Goal: Task Accomplishment & Management: Use online tool/utility

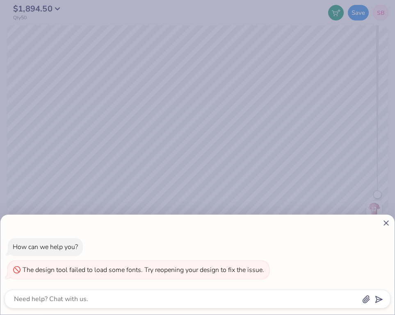
click at [386, 217] on div "How can we help you? The design tool failed to load some fonts. Try reopening y…" at bounding box center [197, 265] width 394 height 100
click at [382, 222] on icon at bounding box center [385, 223] width 9 height 9
type textarea "x"
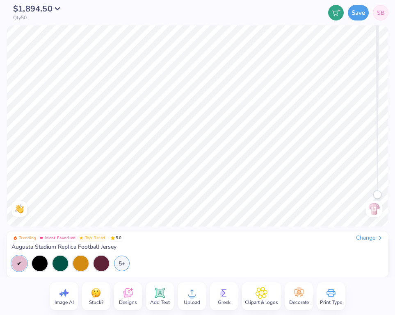
click at [372, 214] on img at bounding box center [373, 208] width 13 height 13
click at [363, 232] on div "Trending Most Favorited Top Rated 5.0 Change [GEOGRAPHIC_DATA] Replica Football…" at bounding box center [197, 254] width 381 height 46
click at [363, 237] on div "Change" at bounding box center [369, 237] width 27 height 7
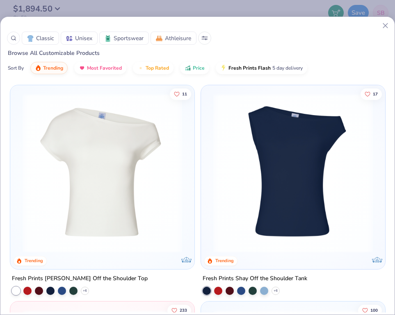
click at [384, 27] on icon at bounding box center [385, 25] width 9 height 9
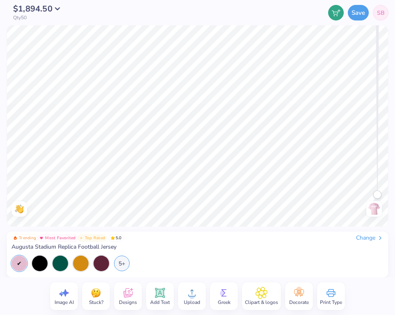
click at [158, 296] on icon at bounding box center [160, 293] width 8 height 8
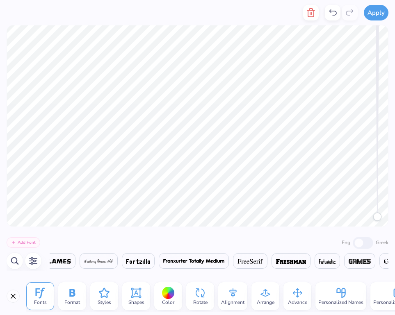
scroll to position [0, 1]
type textarea "Since [DATE]"
click at [113, 262] on img at bounding box center [98, 261] width 29 height 5
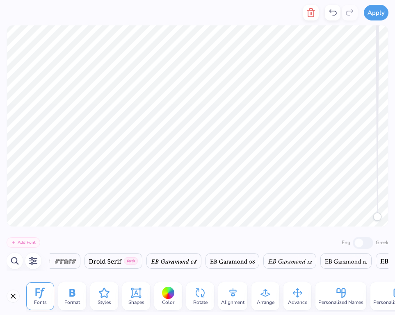
scroll to position [0, 5225]
click at [253, 259] on img at bounding box center [231, 261] width 43 height 5
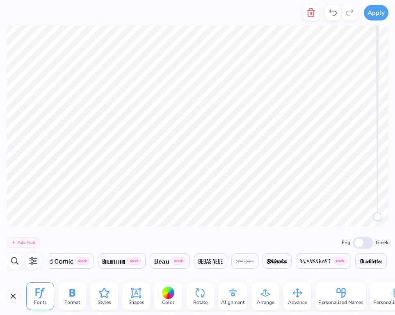
scroll to position [0, 1144]
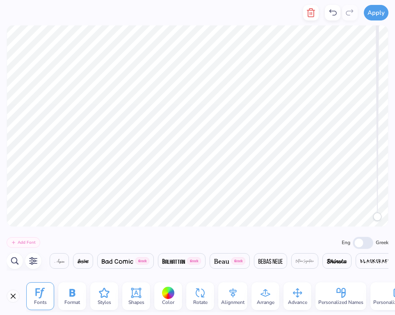
click at [313, 263] on img at bounding box center [304, 261] width 18 height 5
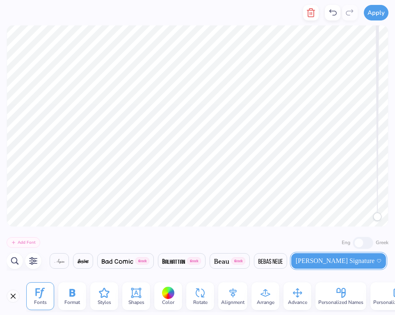
click at [64, 259] on span at bounding box center [59, 261] width 10 height 10
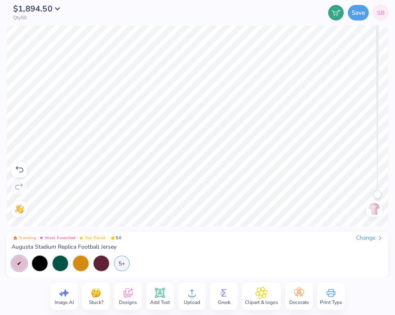
click at [376, 214] on img at bounding box center [373, 208] width 13 height 13
click at [375, 210] on img at bounding box center [373, 208] width 13 height 13
click at [296, 293] on icon at bounding box center [299, 293] width 12 height 12
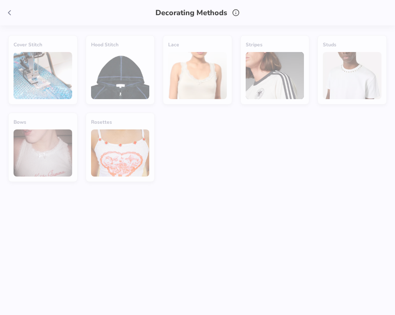
click at [286, 75] on div "Stripes" at bounding box center [274, 69] width 69 height 69
click at [271, 53] on div "Stripes" at bounding box center [274, 69] width 69 height 69
click at [14, 16] on span at bounding box center [9, 13] width 12 height 12
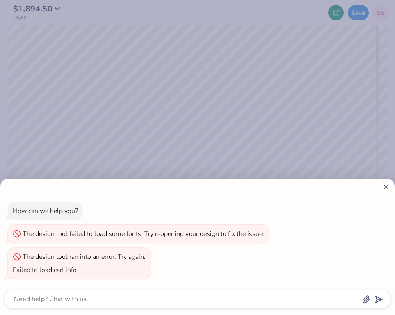
type textarea "x"
